Goal: Check status: Verify the current state of an ongoing process or item

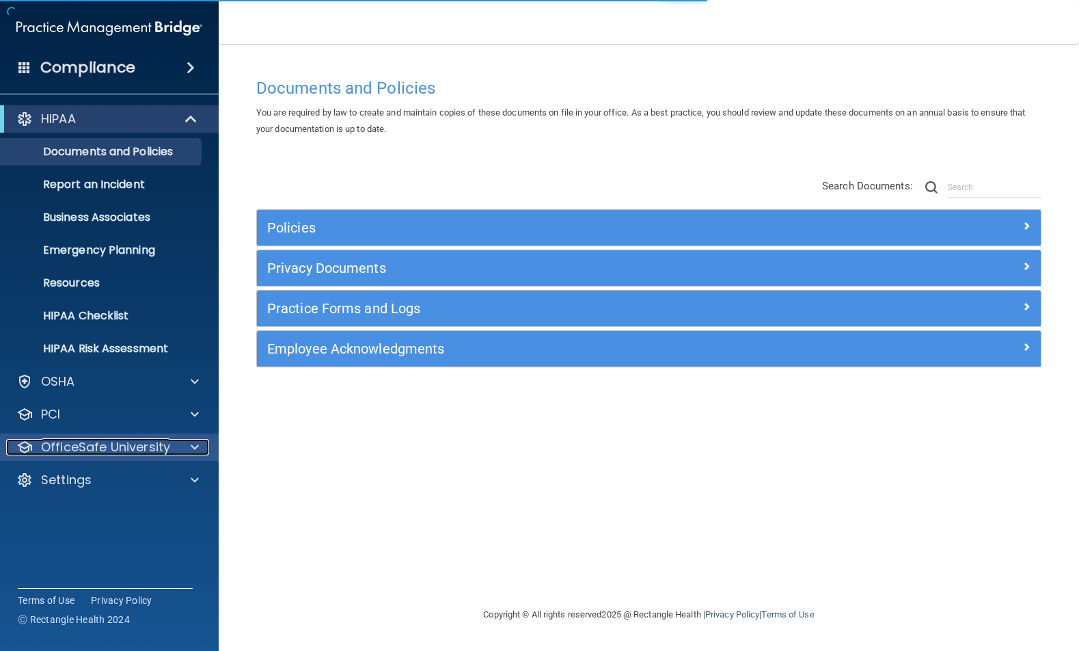
click at [83, 445] on p "OfficeSafe University" at bounding box center [105, 447] width 129 height 16
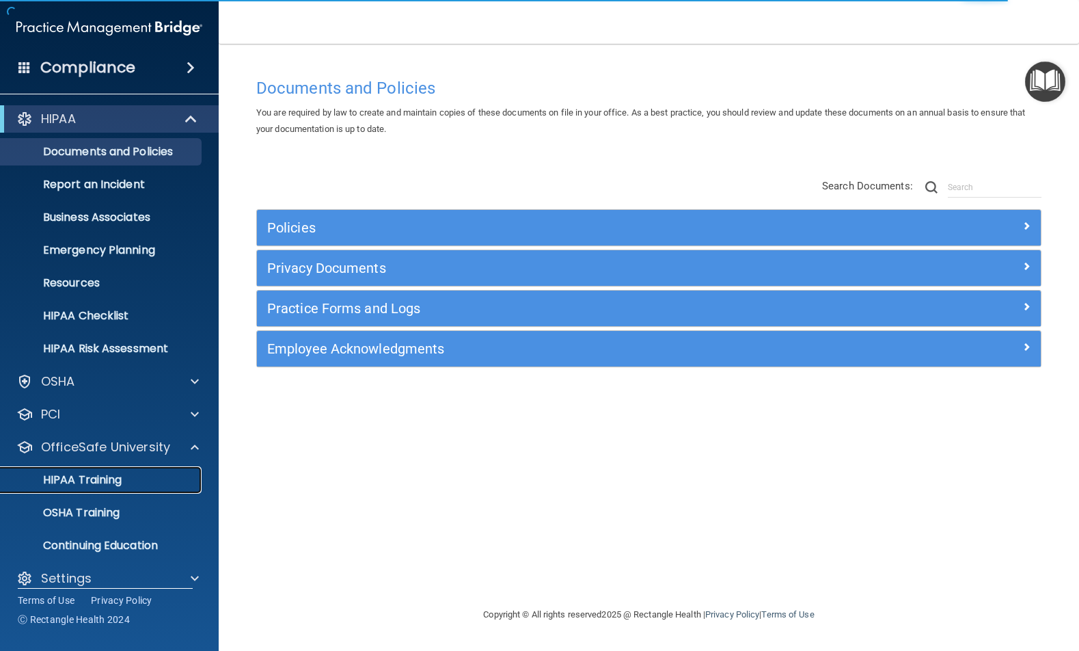
click at [84, 483] on p "HIPAA Training" at bounding box center [65, 480] width 113 height 14
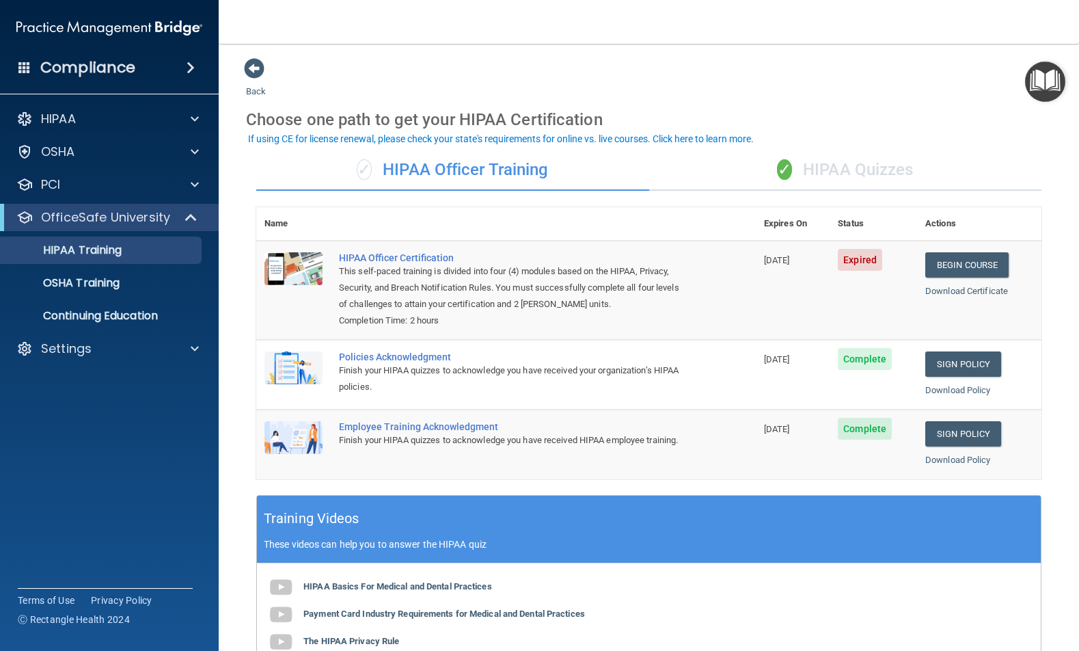
click at [43, 71] on h4 "Compliance" at bounding box center [87, 67] width 95 height 19
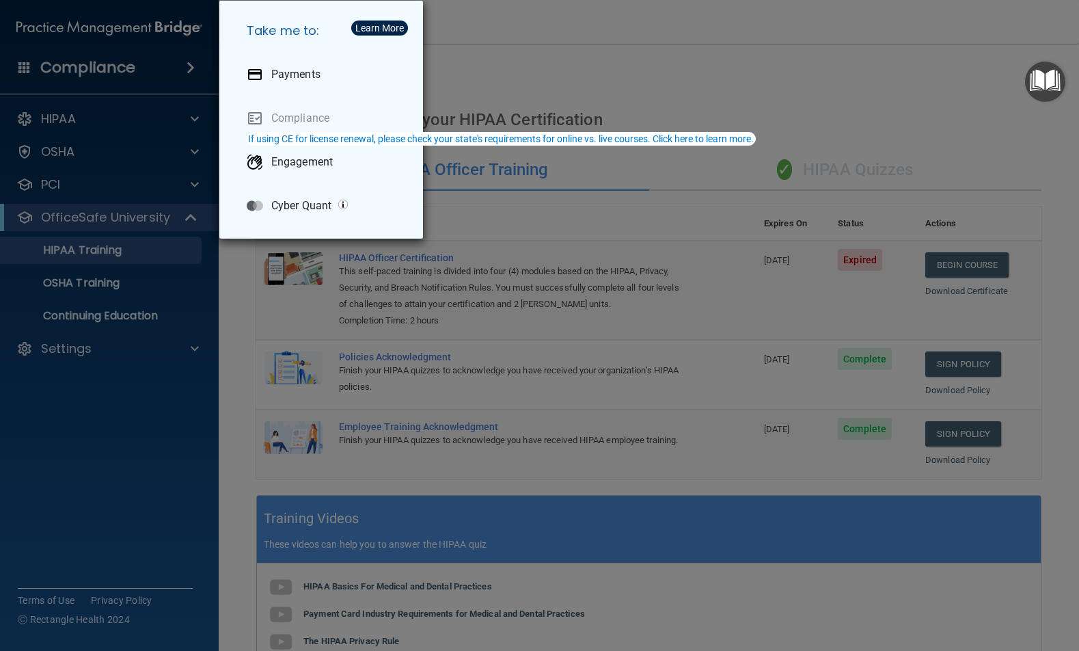
click at [131, 177] on div "Take me to: Payments Compliance Engagement Cyber Quant" at bounding box center [539, 325] width 1079 height 651
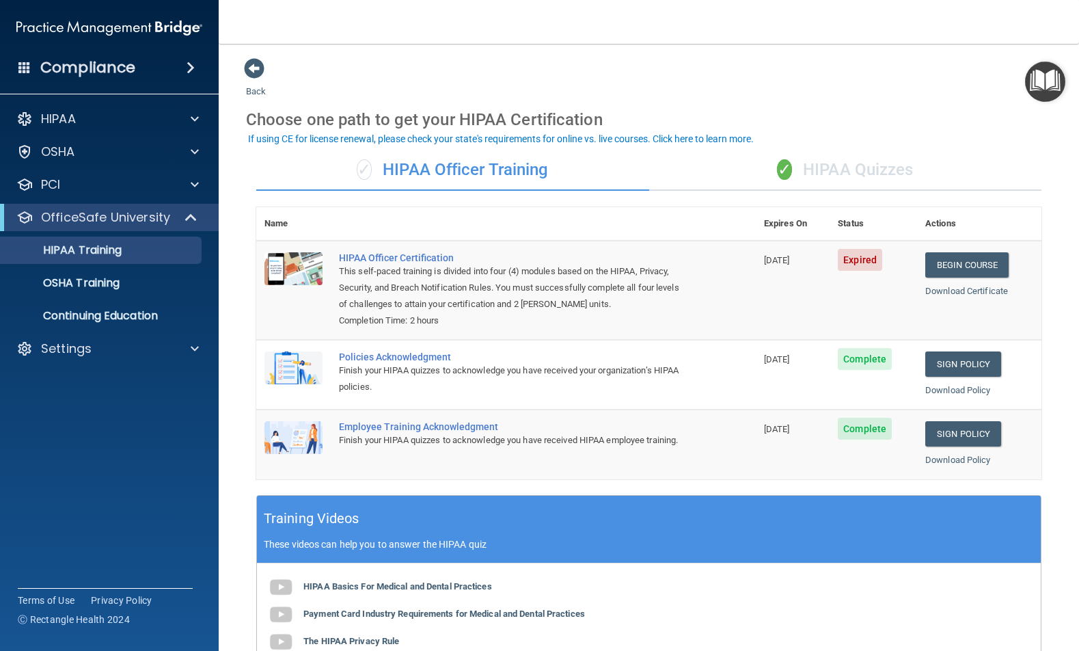
drag, startPoint x: 340, startPoint y: 355, endPoint x: 472, endPoint y: 346, distance: 132.2
click at [472, 346] on td "Policies Acknowledgment Finish your HIPAA quizzes to acknowledge you have recei…" at bounding box center [543, 375] width 425 height 70
drag, startPoint x: 513, startPoint y: 436, endPoint x: 290, endPoint y: 415, distance: 224.5
click at [290, 415] on tr "Employee Training Acknowledgment Finish your HIPAA quizzes to acknowledge you h…" at bounding box center [648, 443] width 785 height 69
click at [76, 334] on div "HIPAA Documents and Policies Report an Incident Business Associates Emergency P…" at bounding box center [109, 236] width 219 height 273
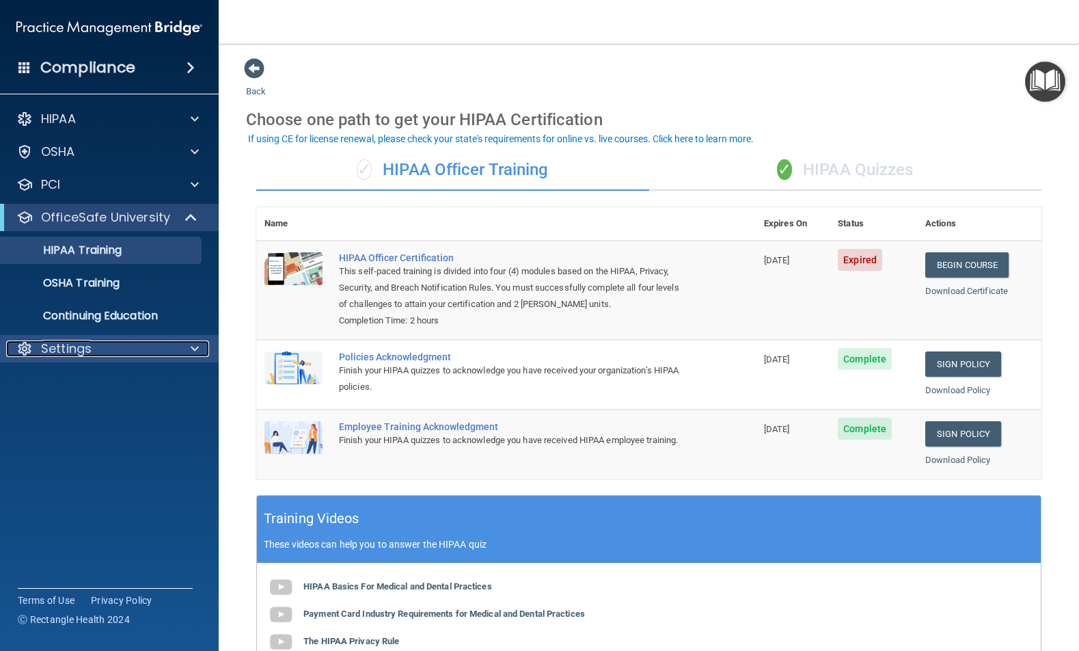
click at [76, 343] on p "Settings" at bounding box center [66, 348] width 51 height 16
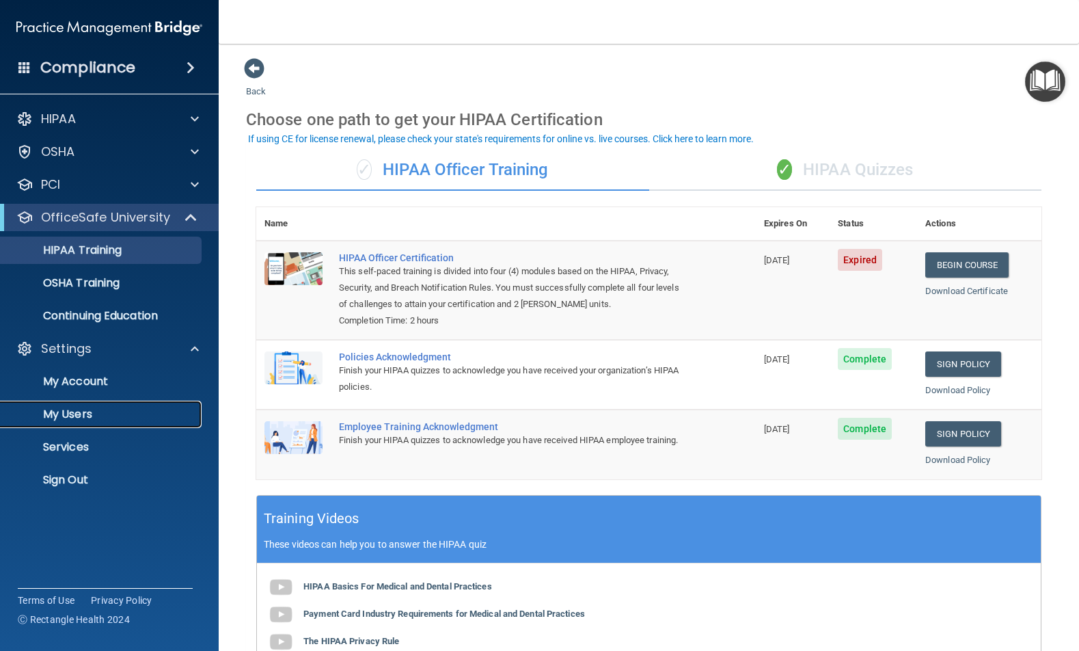
click at [77, 418] on p "My Users" at bounding box center [102, 414] width 187 height 14
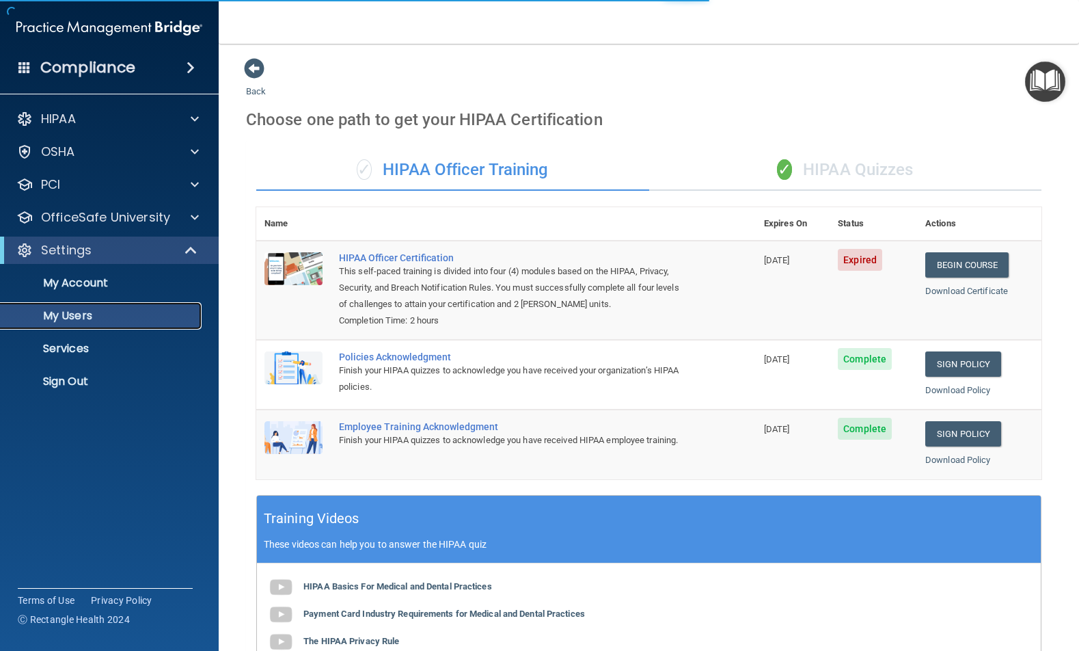
select select "20"
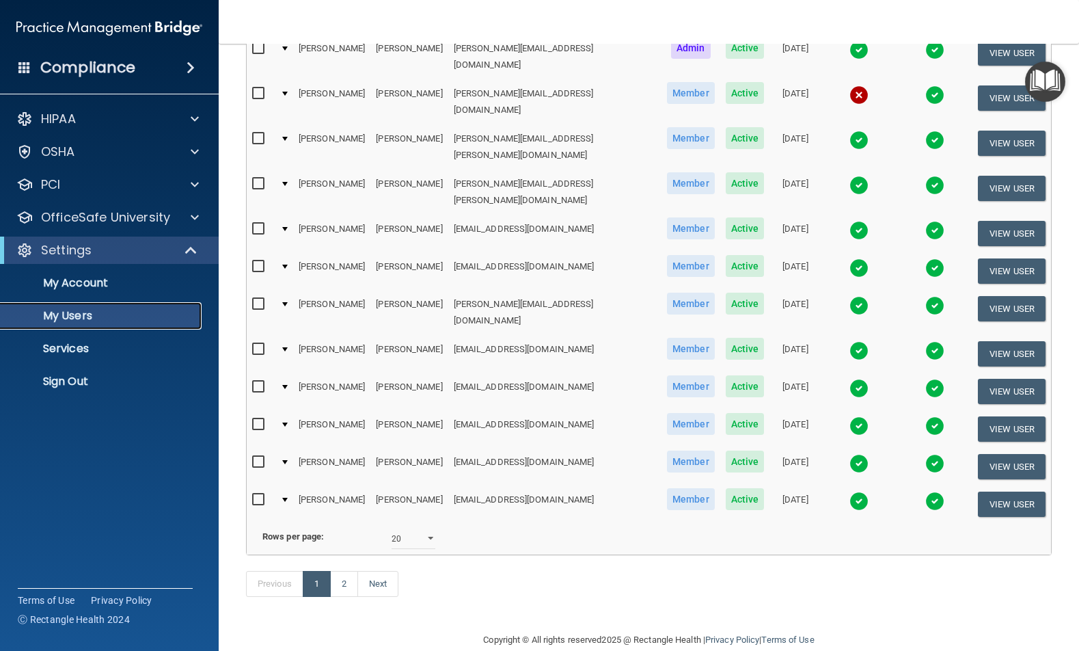
scroll to position [506, 0]
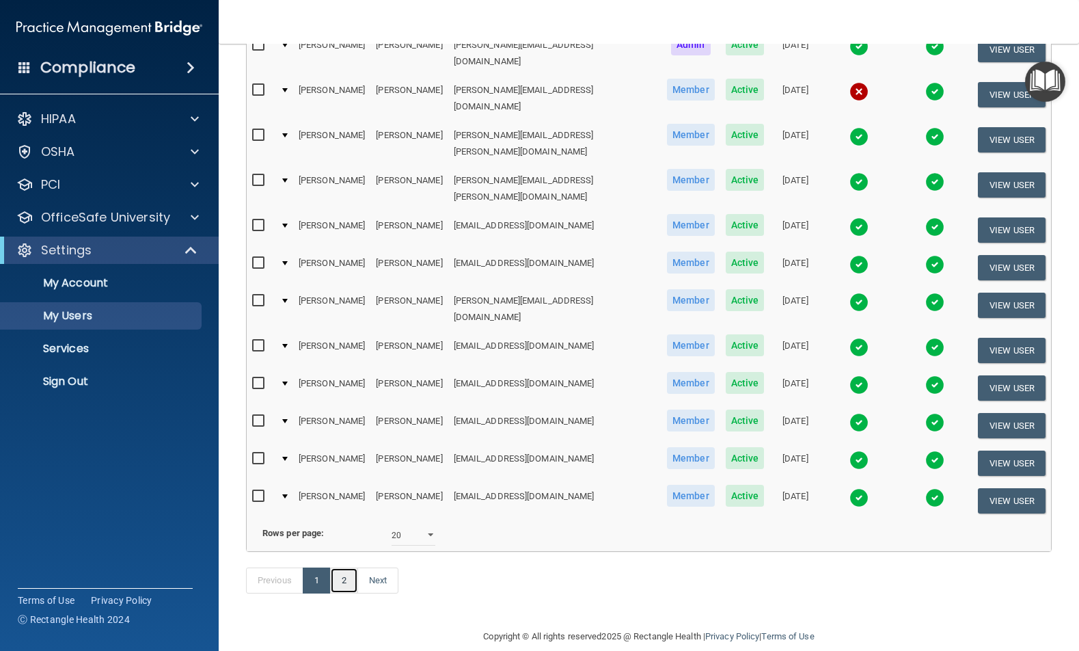
click at [342, 568] on link "2" at bounding box center [344, 580] width 28 height 26
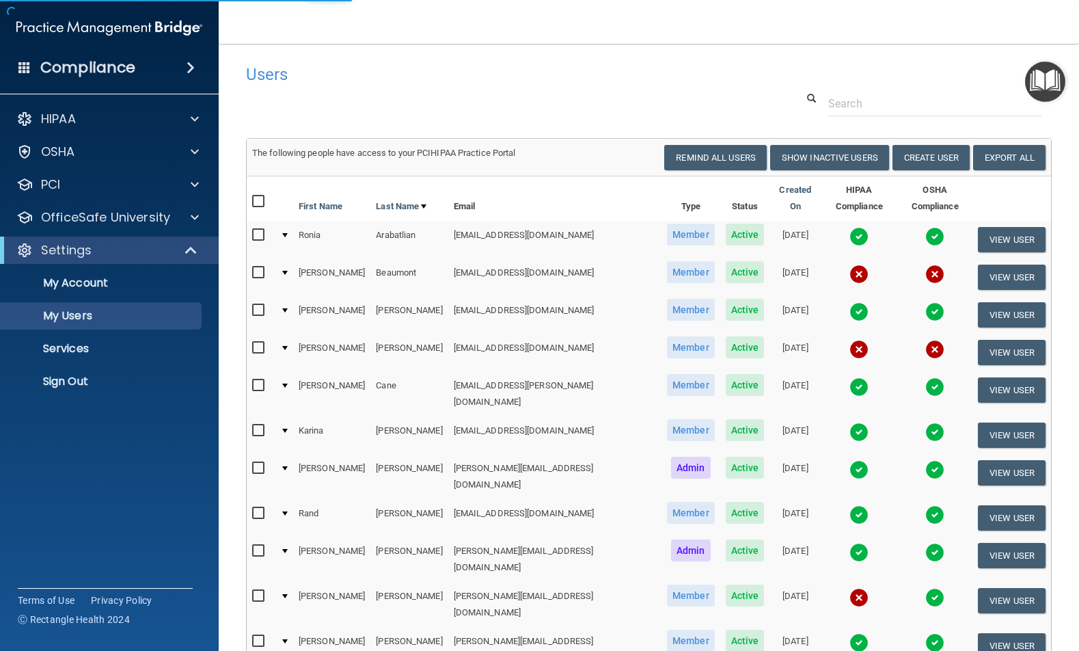
select select "20"
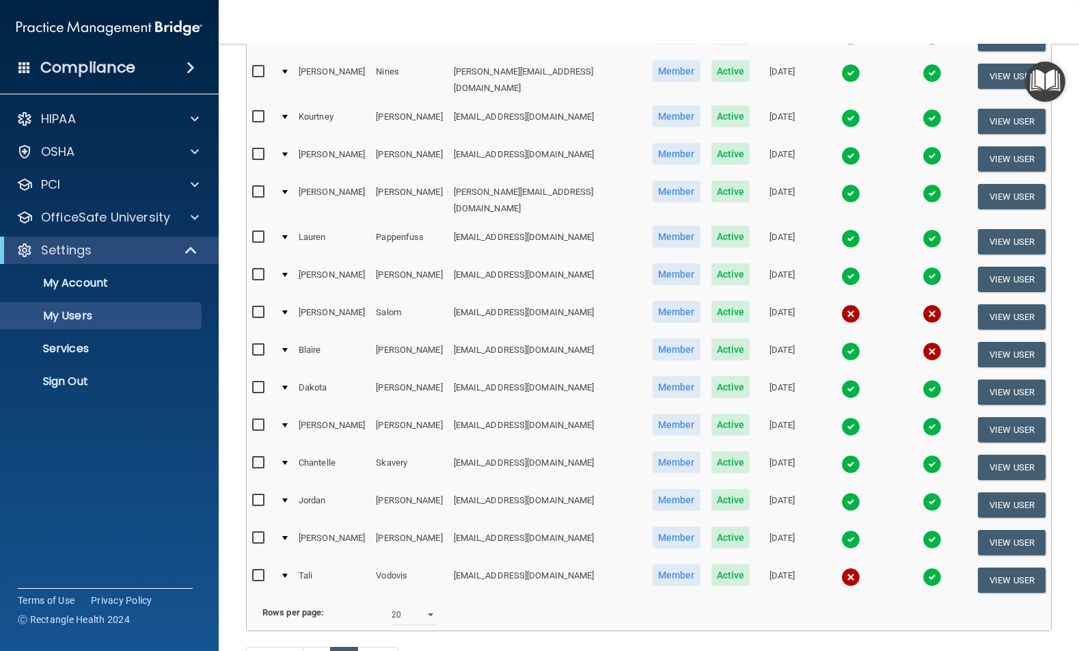
scroll to position [362, 0]
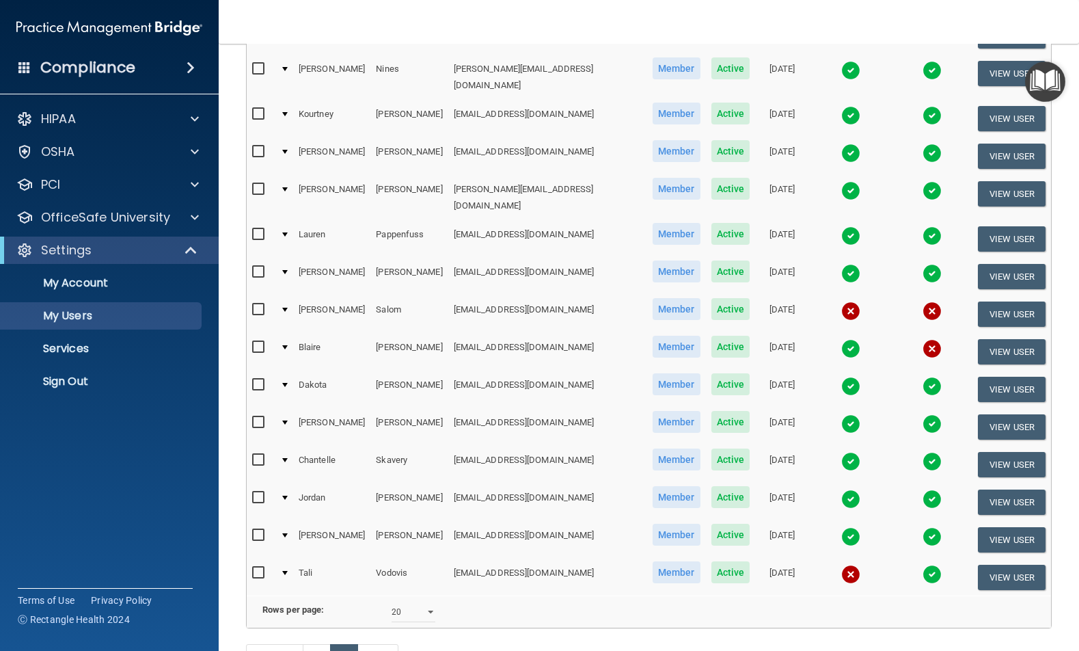
click at [841, 565] on img at bounding box center [850, 574] width 19 height 19
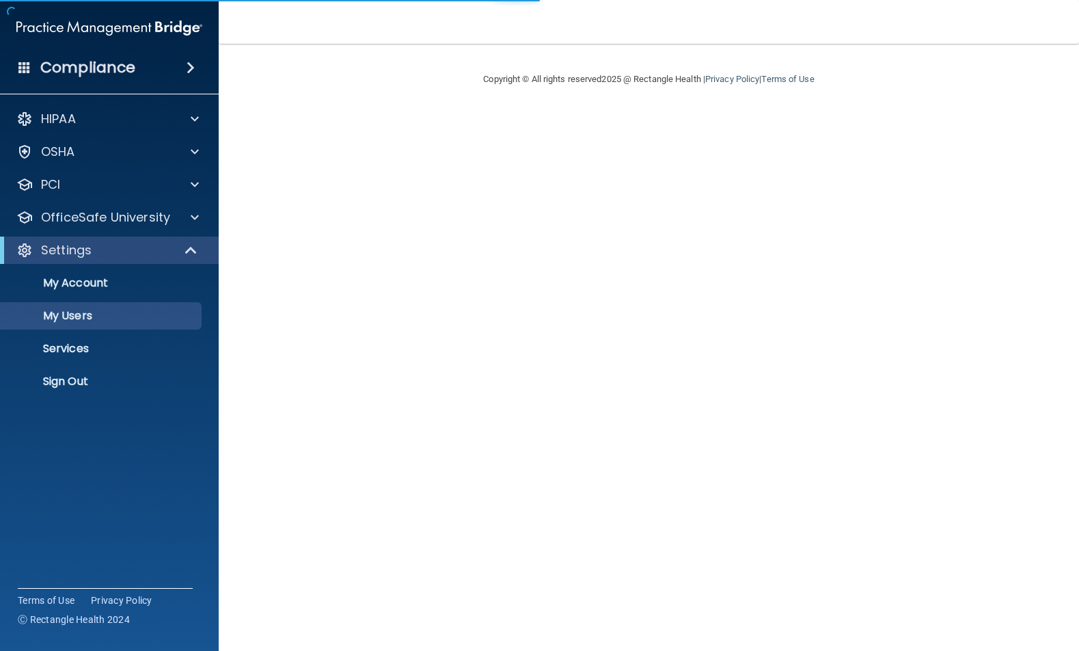
select select "20"
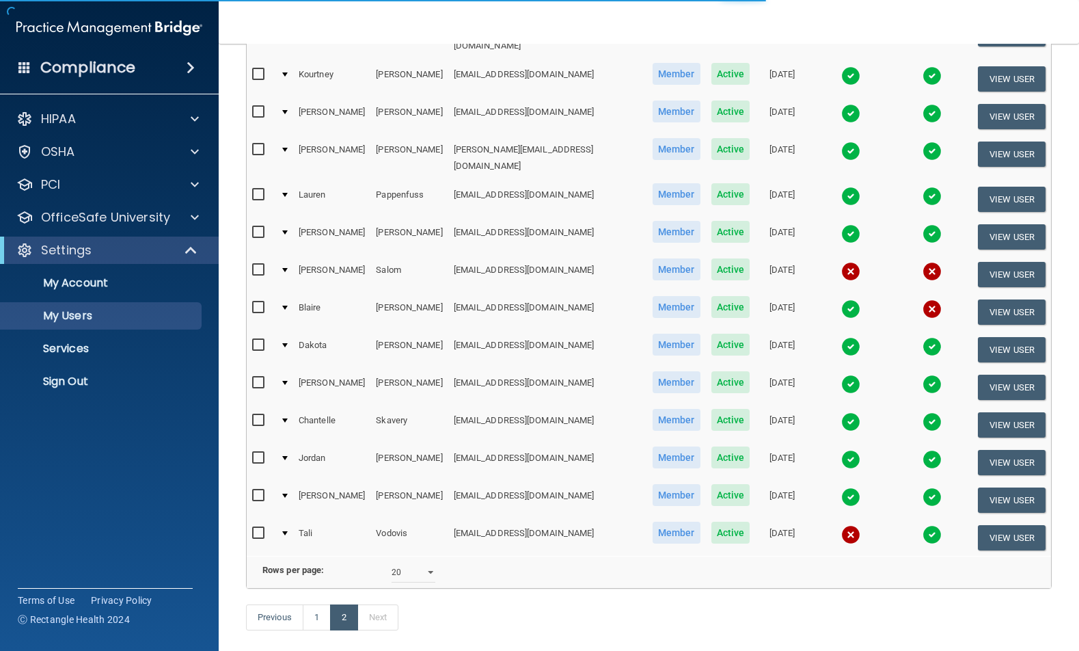
scroll to position [468, 0]
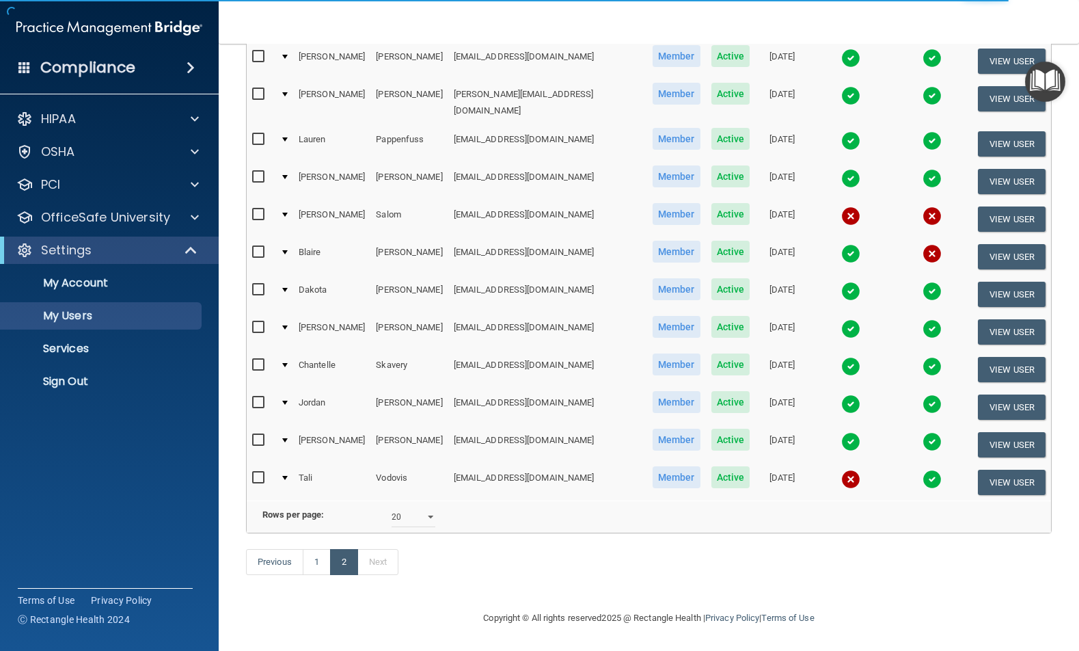
click at [841, 470] on img at bounding box center [850, 479] width 19 height 19
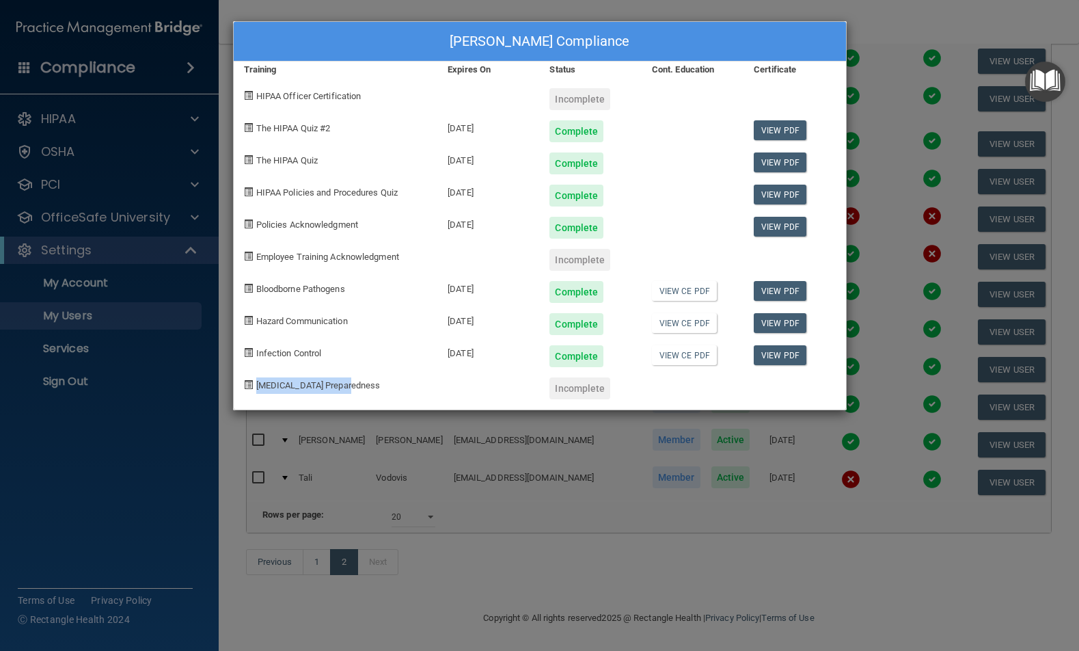
drag, startPoint x: 113, startPoint y: 392, endPoint x: 114, endPoint y: 332, distance: 60.2
click at [114, 388] on div "Tali Vodovis's Compliance Training Expires On Status Cont. Education Certificat…" at bounding box center [539, 325] width 1079 height 651
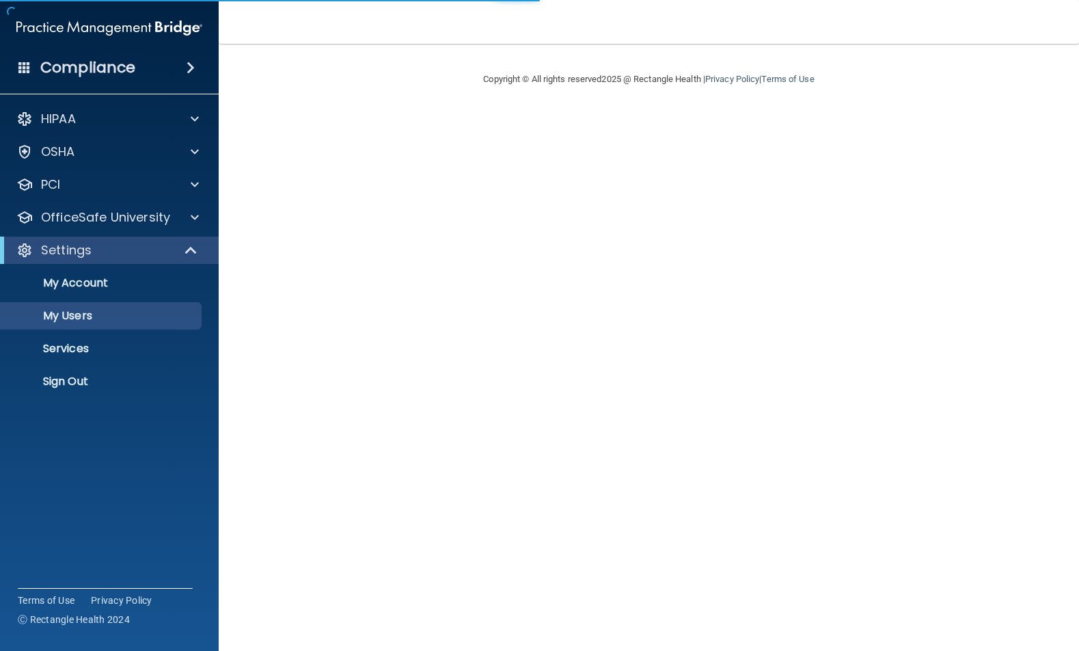
select select "20"
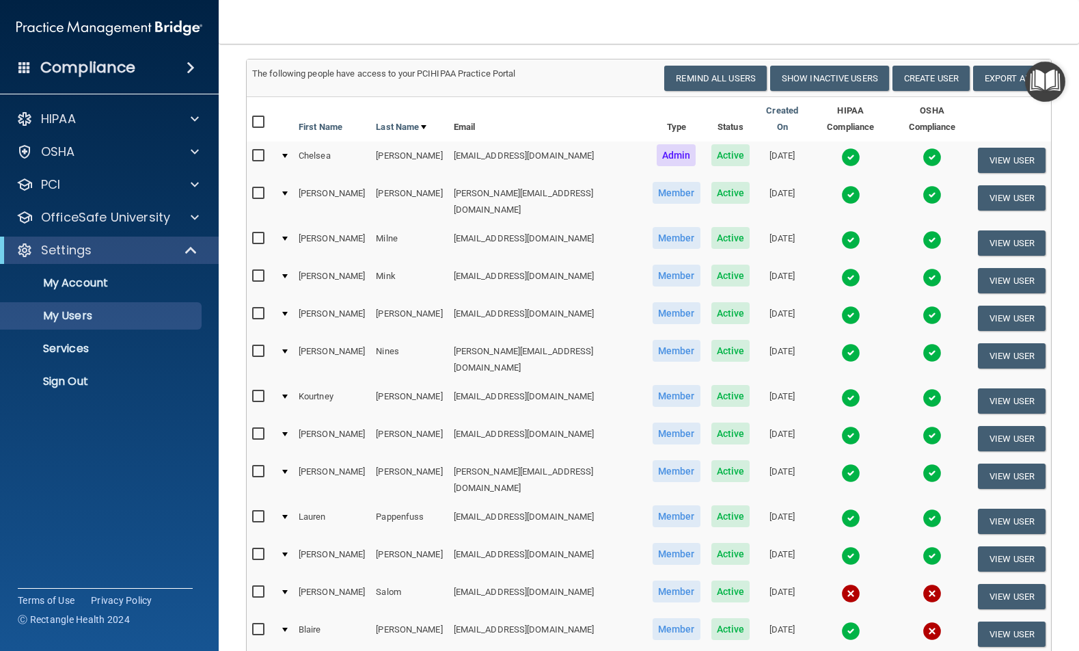
scroll to position [71, 0]
